Goal: Find specific page/section: Find specific page/section

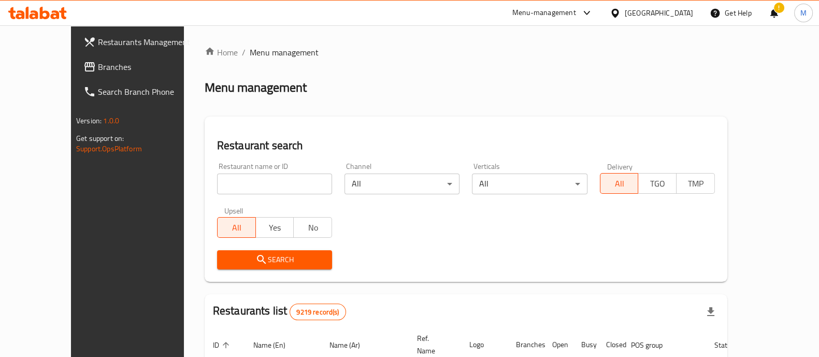
click at [211, 196] on div "Restaurant name or ID Restaurant name or ID" at bounding box center [274, 178] width 127 height 44
click at [217, 193] on input "search" at bounding box center [274, 184] width 115 height 21
type input "piano"
click button "Search" at bounding box center [274, 259] width 115 height 19
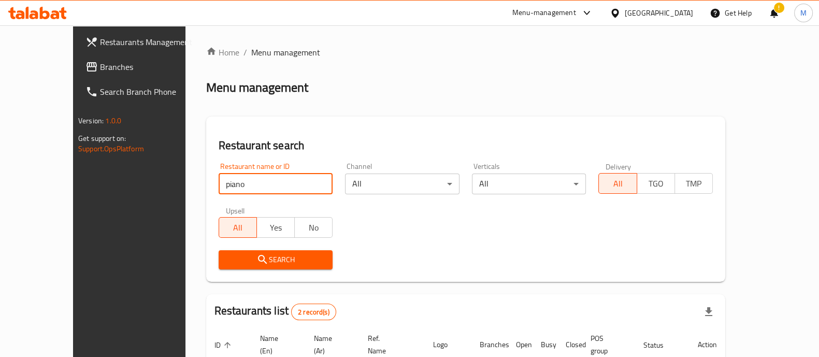
scroll to position [121, 0]
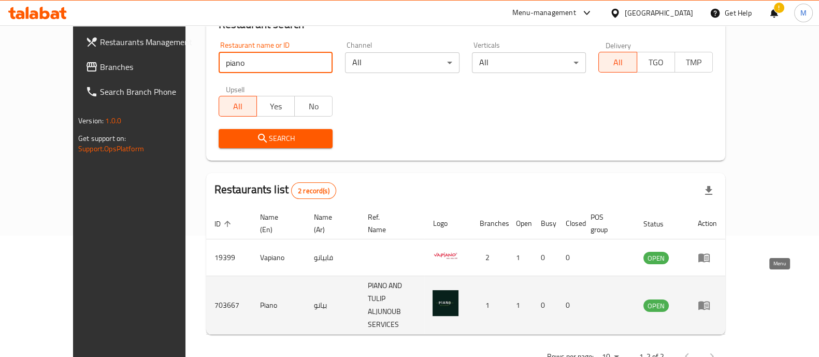
click at [717, 299] on link "enhanced table" at bounding box center [707, 305] width 19 height 12
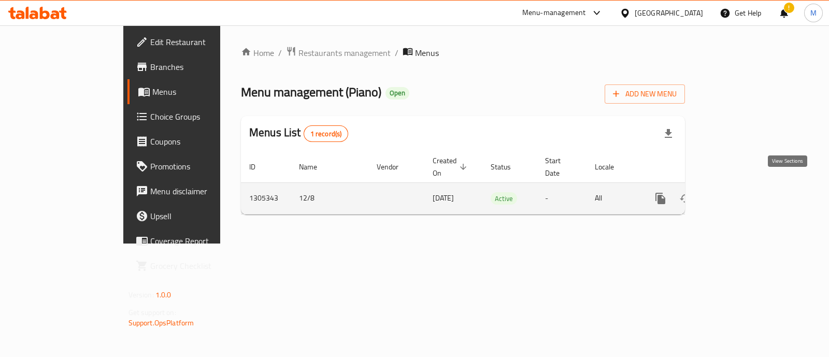
click at [741, 192] on icon "enhanced table" at bounding box center [735, 198] width 12 height 12
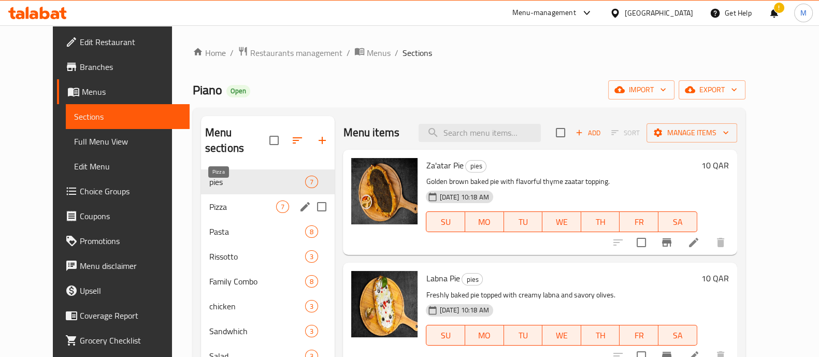
click at [242, 194] on div "Pizza 7" at bounding box center [268, 206] width 134 height 25
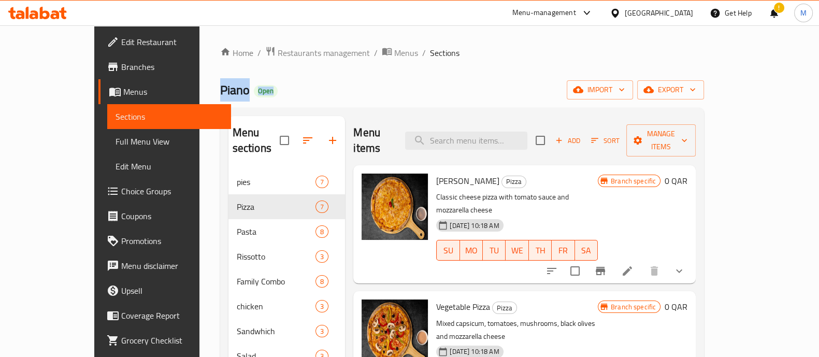
drag, startPoint x: 455, startPoint y: 55, endPoint x: 261, endPoint y: 91, distance: 198.1
click at [261, 91] on div "Home / Restaurants management / Menus / Sections Piano Open import export Menu …" at bounding box center [462, 288] width 484 height 484
click at [261, 91] on div "Piano Open import export" at bounding box center [462, 89] width 484 height 19
click at [278, 47] on span "Restaurants management" at bounding box center [324, 53] width 92 height 12
